Goal: Information Seeking & Learning: Learn about a topic

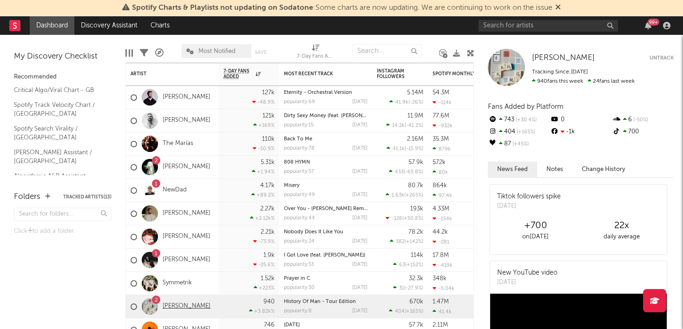
click at [174, 308] on link "[PERSON_NAME]" at bounding box center [187, 306] width 48 height 8
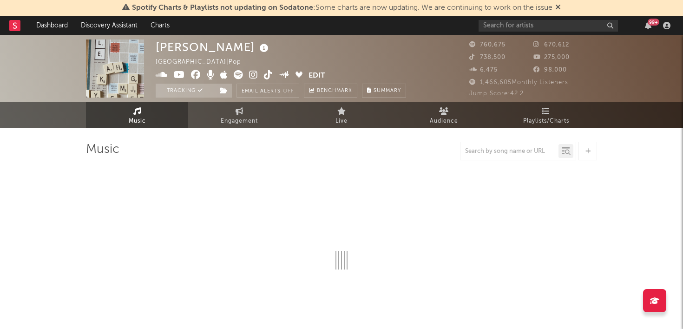
select select "6m"
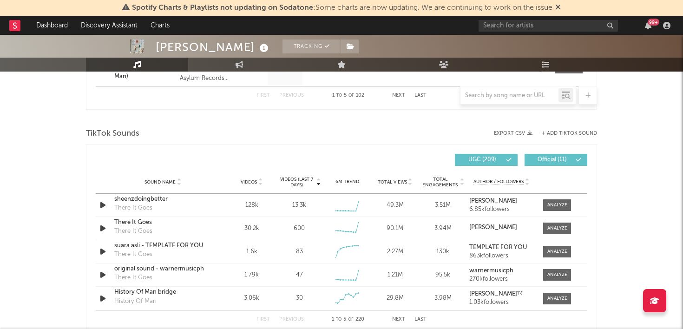
scroll to position [584, 0]
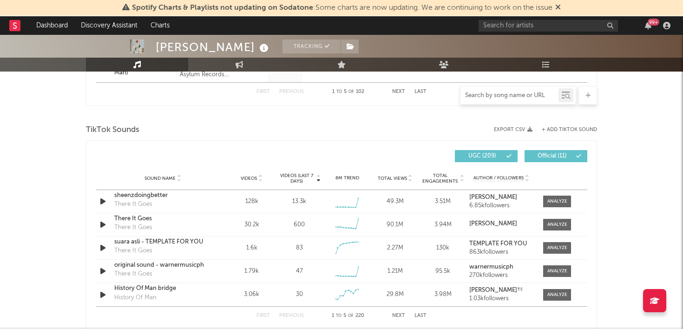
click at [513, 97] on input "text" at bounding box center [509, 95] width 98 height 7
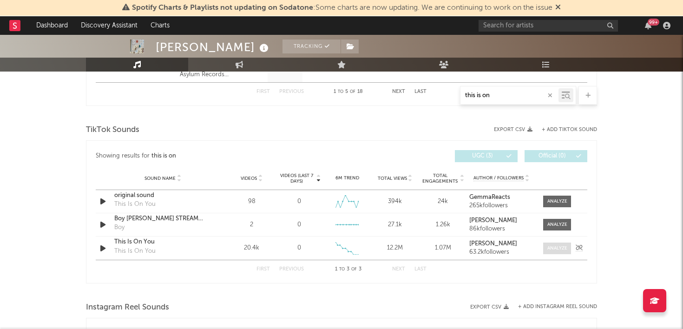
type input "this is on"
click at [555, 248] on div at bounding box center [557, 248] width 20 height 7
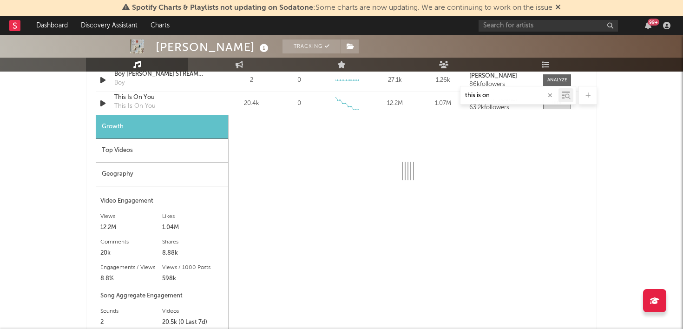
scroll to position [729, 0]
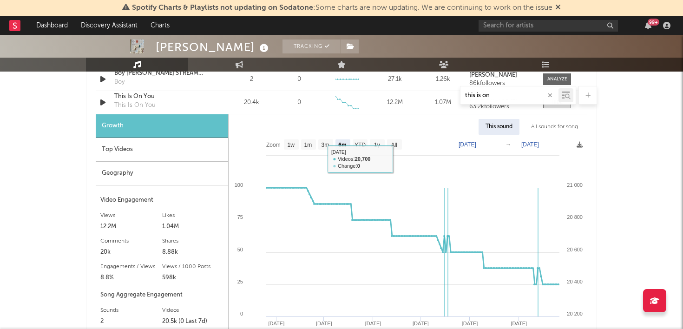
click at [396, 147] on text "All" at bounding box center [394, 145] width 6 height 7
select select "All"
type input "[DATE]"
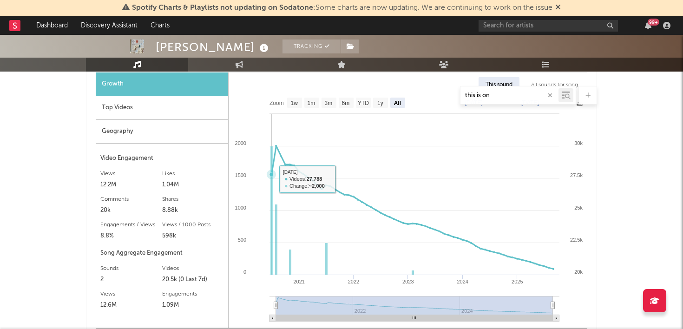
scroll to position [836, 0]
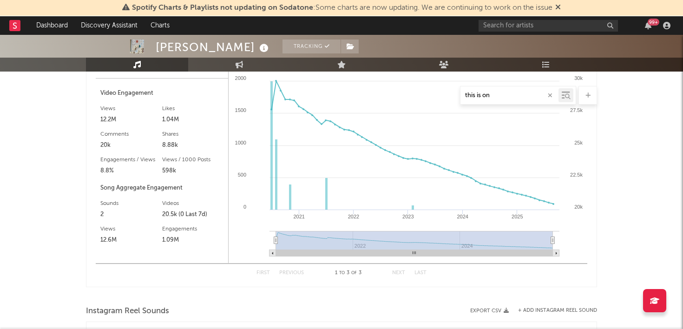
type input "[DATE]"
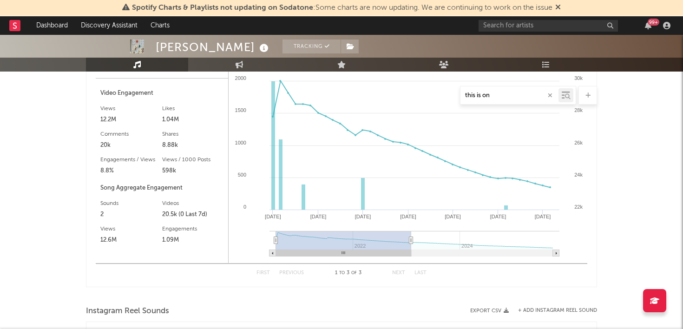
type input "[DATE]"
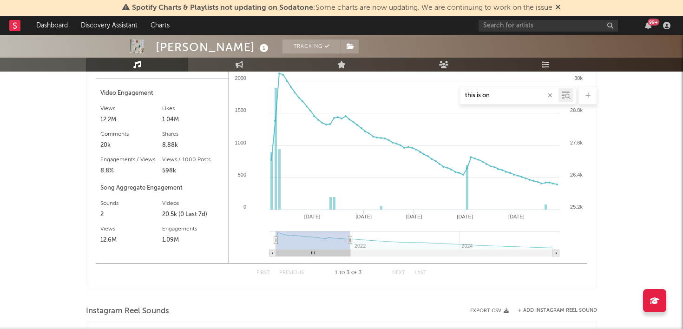
type input "[DATE]"
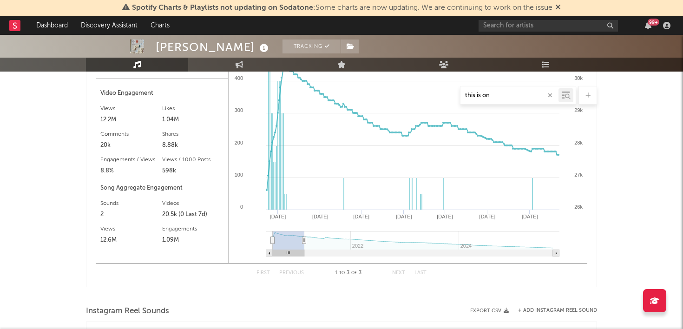
type input "[DATE]"
select select "6m"
type input "[DATE]"
select select "3m"
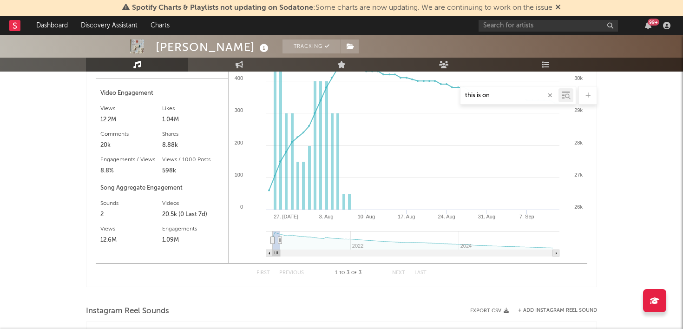
type input "[DATE]"
select select "1m"
type input "[DATE]"
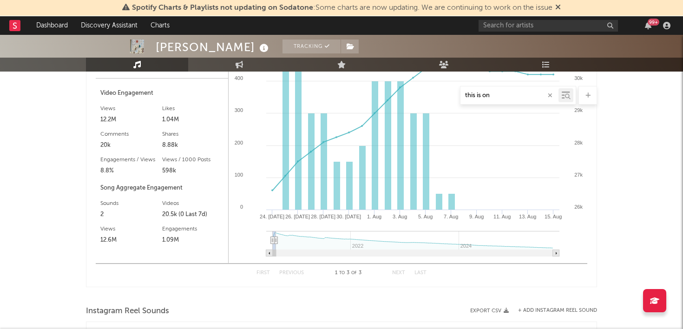
drag, startPoint x: 411, startPoint y: 238, endPoint x: 276, endPoint y: 235, distance: 135.2
click at [276, 235] on g at bounding box center [412, 244] width 293 height 26
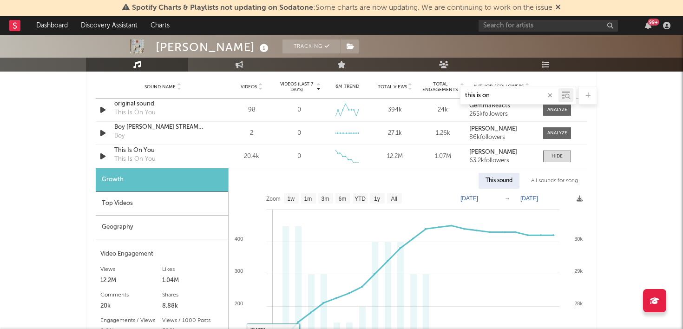
scroll to position [672, 0]
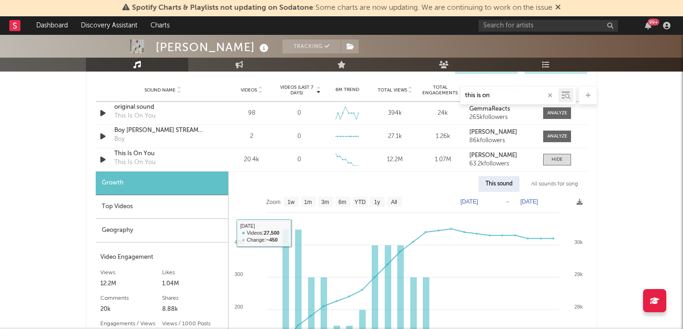
click at [137, 201] on div "Top Videos" at bounding box center [162, 207] width 132 height 24
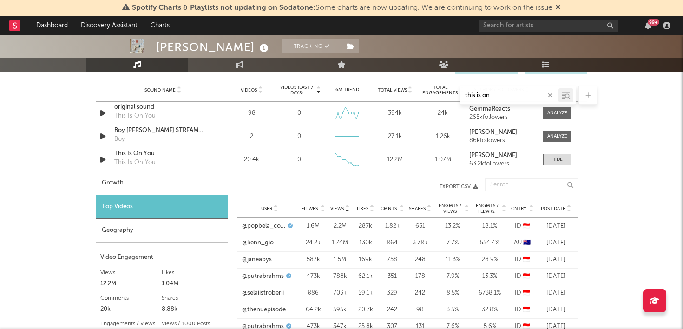
click at [136, 225] on div "Geography" at bounding box center [162, 231] width 132 height 24
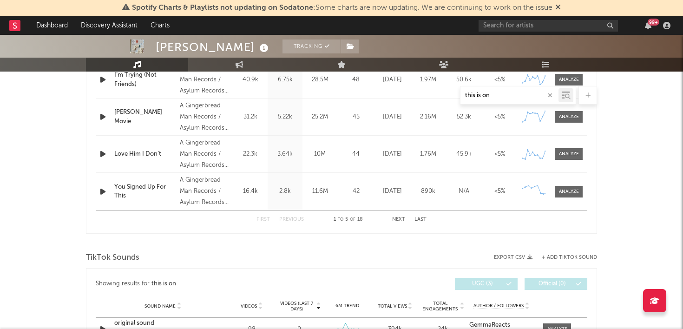
scroll to position [427, 0]
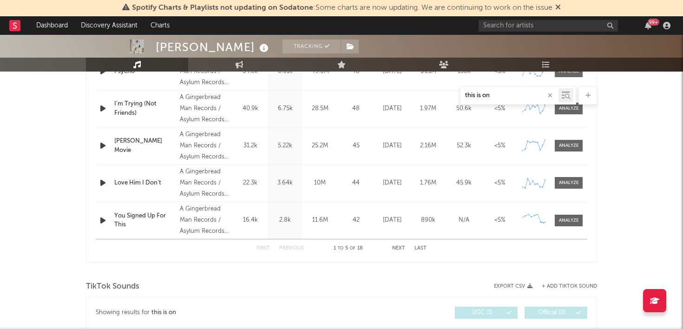
drag, startPoint x: 508, startPoint y: 96, endPoint x: 413, endPoint y: 94, distance: 94.3
click at [413, 94] on div "this is on" at bounding box center [341, 95] width 511 height 19
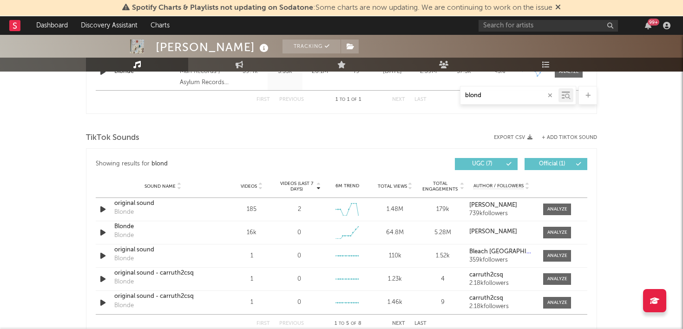
type input "blond"
click at [265, 187] on div "Videos" at bounding box center [251, 186] width 43 height 7
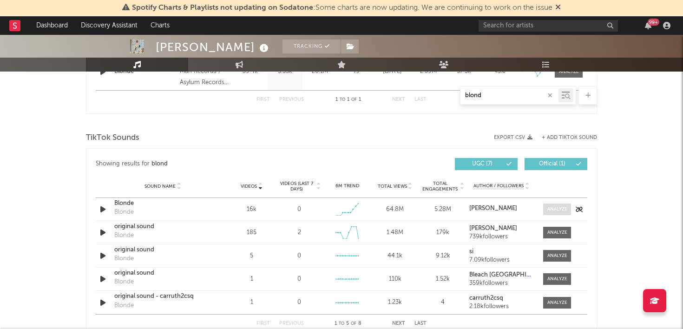
click at [564, 209] on div at bounding box center [557, 209] width 20 height 7
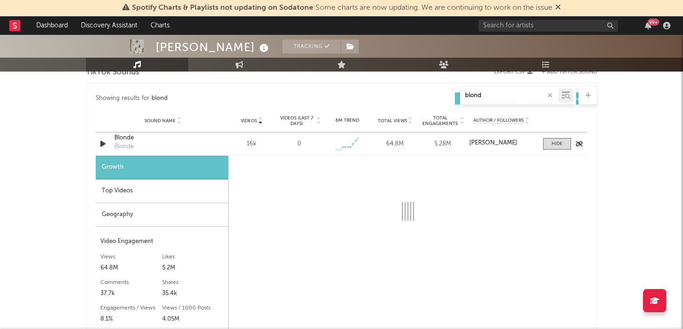
scroll to position [498, 0]
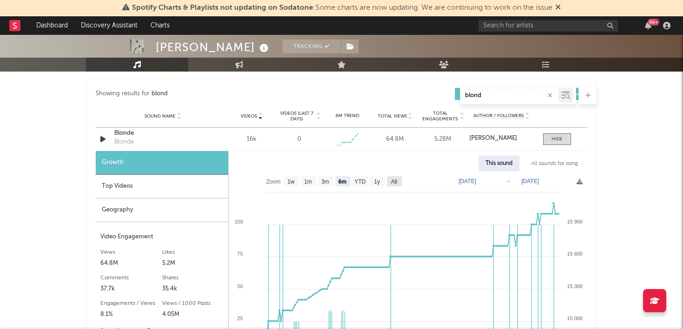
click at [393, 183] on text "All" at bounding box center [394, 181] width 6 height 7
select select "All"
type input "[DATE]"
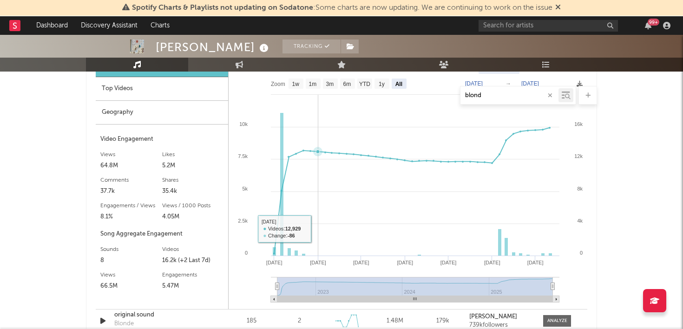
scroll to position [636, 0]
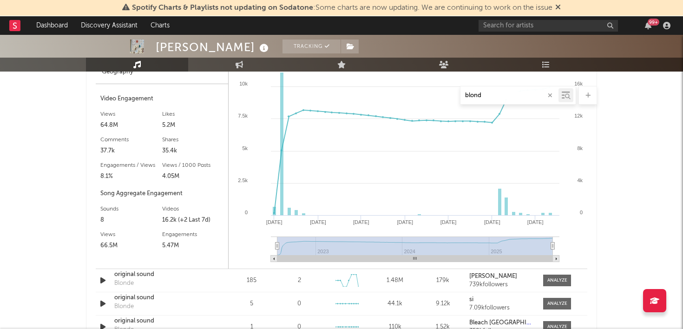
type input "[DATE]"
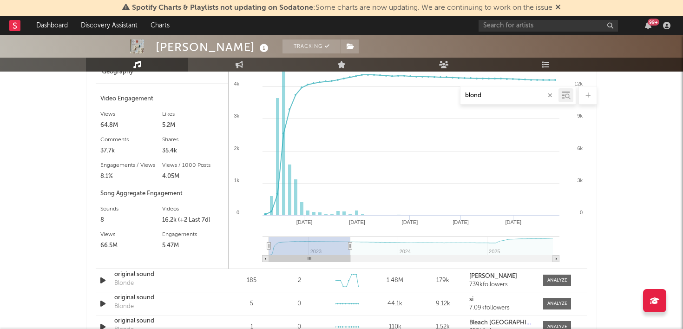
type input "[DATE]"
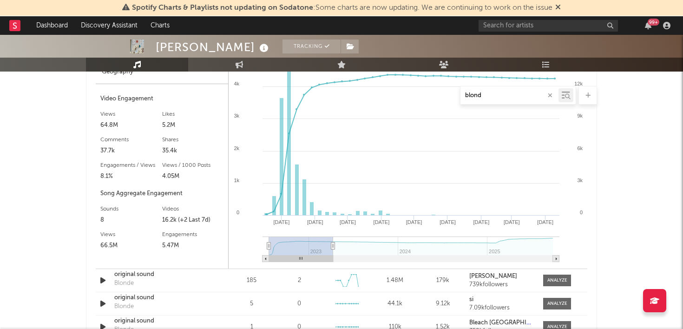
type input "[DATE]"
select select "6m"
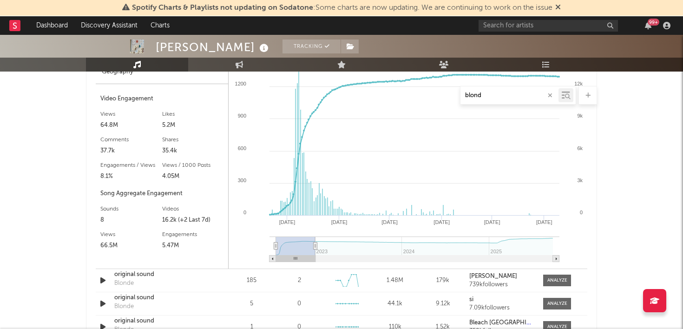
type input "[DATE]"
drag, startPoint x: 554, startPoint y: 244, endPoint x: 313, endPoint y: 227, distance: 241.8
click at [313, 227] on icon "Created with Highcharts 10.3.3 Jan '[DATE] Nov '[DATE] Oct '[DATE] 2023 2024 20…" at bounding box center [408, 150] width 359 height 235
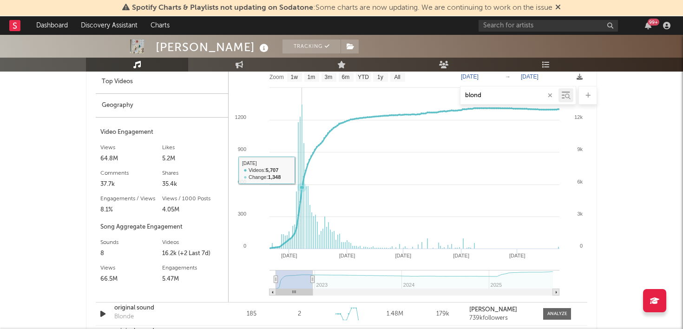
scroll to position [584, 0]
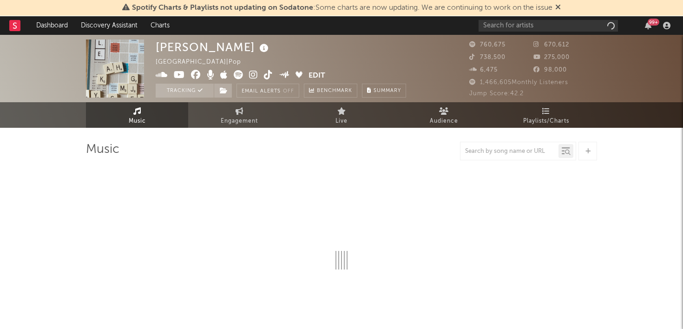
select select "6m"
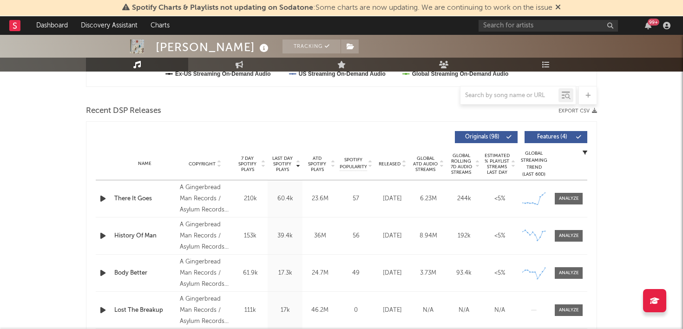
scroll to position [305, 0]
